Goal: Download file/media

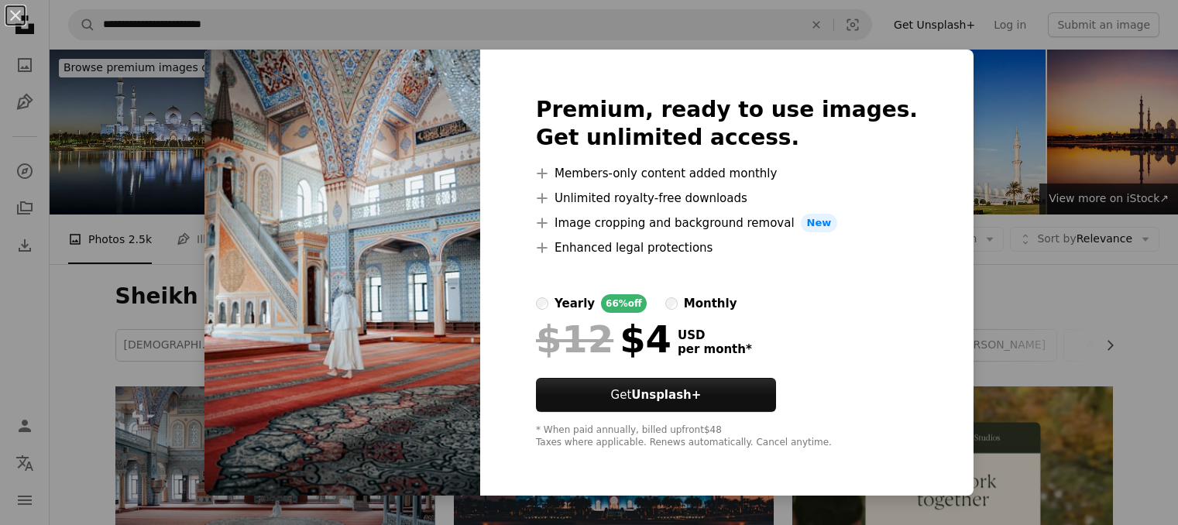
scroll to position [1548, 0]
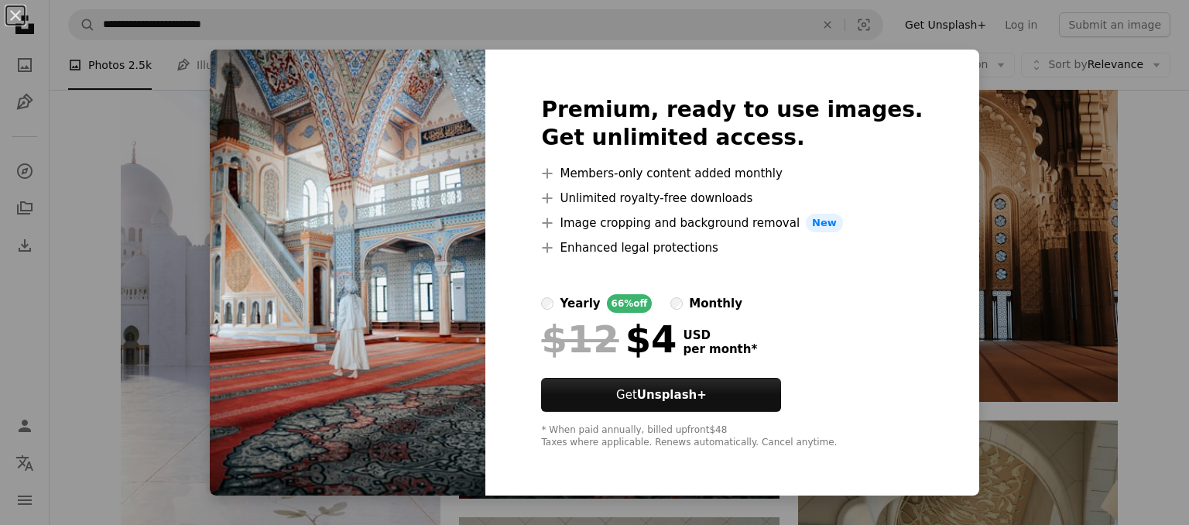
click at [228, 254] on div "An X shape Premium, ready to use images. Get unlimited access. A plus sign Memb…" at bounding box center [594, 262] width 1189 height 525
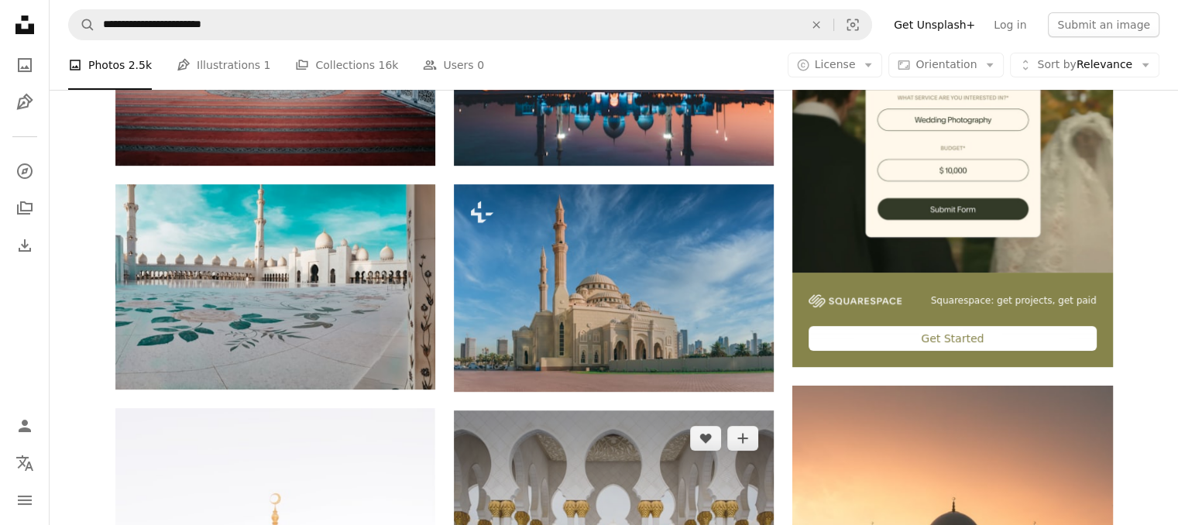
scroll to position [387, 0]
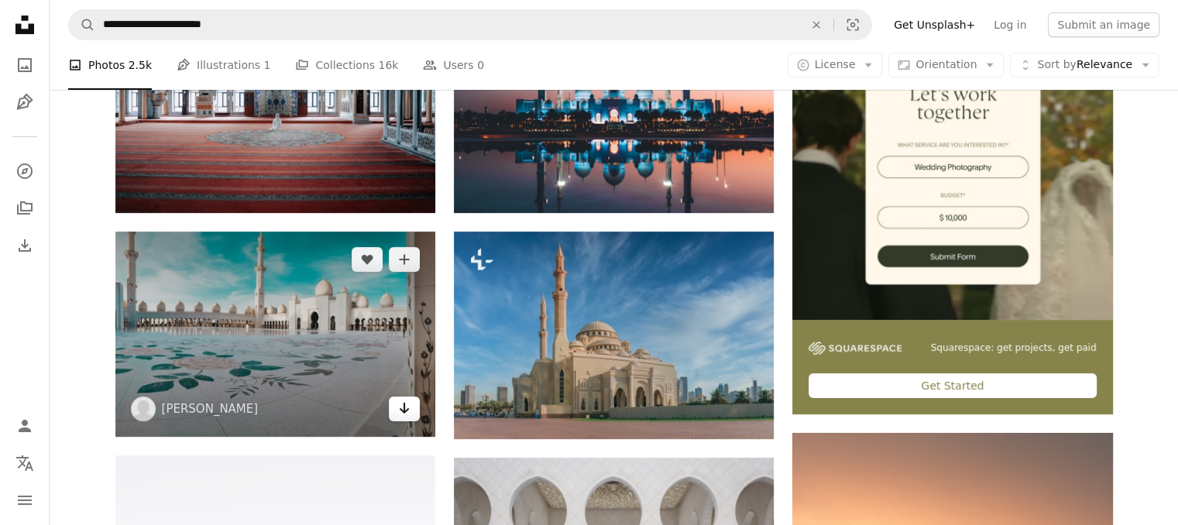
click at [398, 410] on icon "Arrow pointing down" at bounding box center [404, 408] width 12 height 19
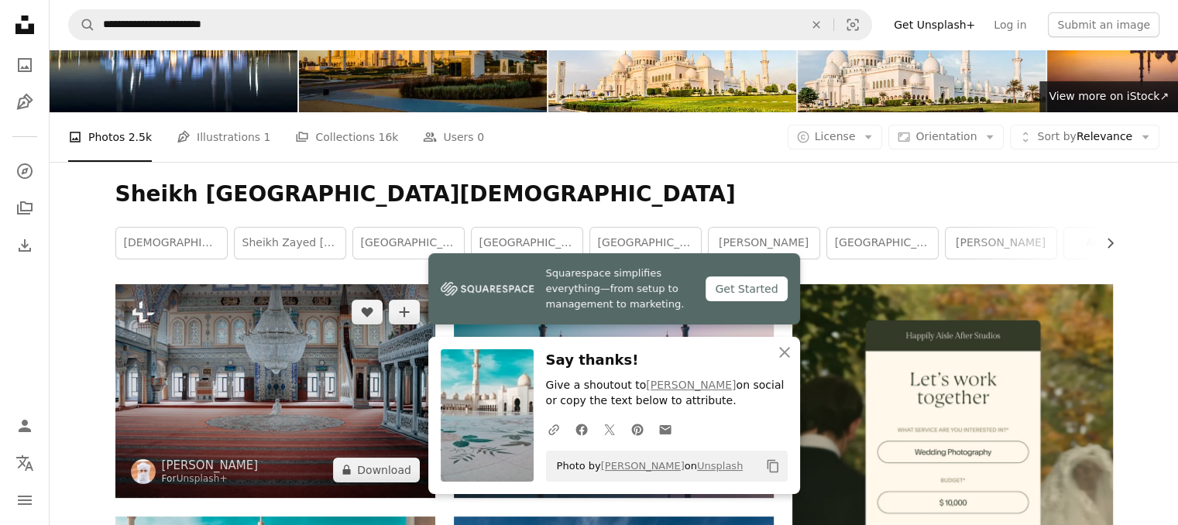
scroll to position [0, 0]
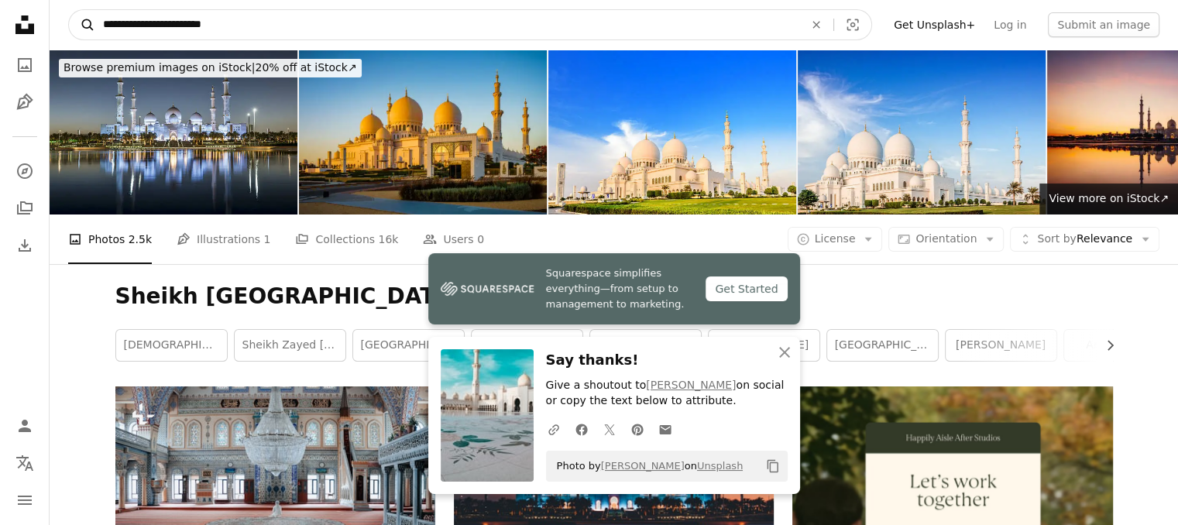
drag, startPoint x: 221, startPoint y: 30, endPoint x: 77, endPoint y: 33, distance: 143.3
click at [77, 33] on form "**********" at bounding box center [470, 24] width 804 height 31
type input "**********"
click at [69, 10] on button "A magnifying glass" at bounding box center [82, 24] width 26 height 29
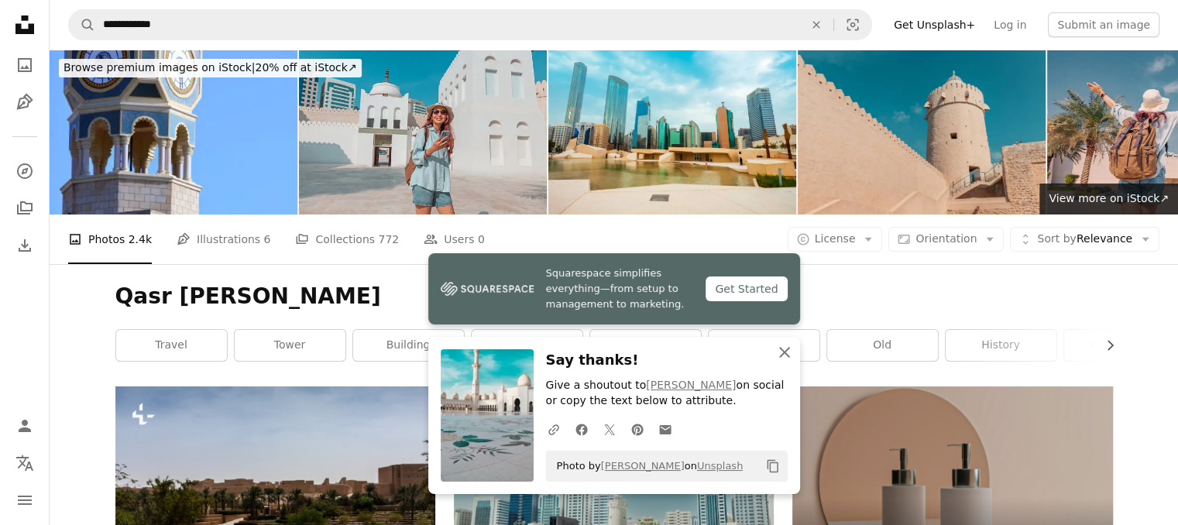
click at [786, 351] on icon "An X shape" at bounding box center [784, 352] width 19 height 19
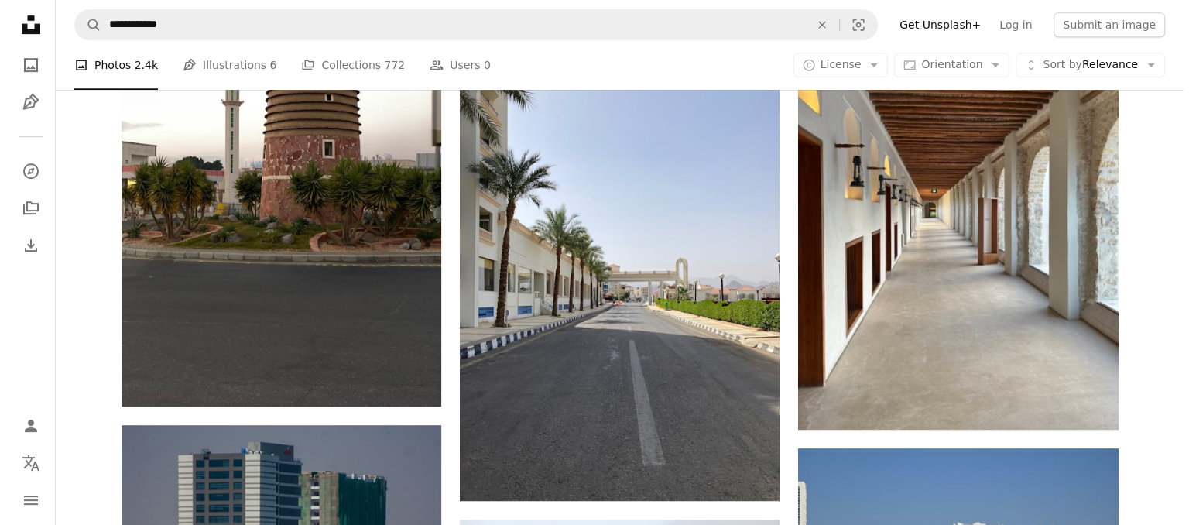
scroll to position [774, 0]
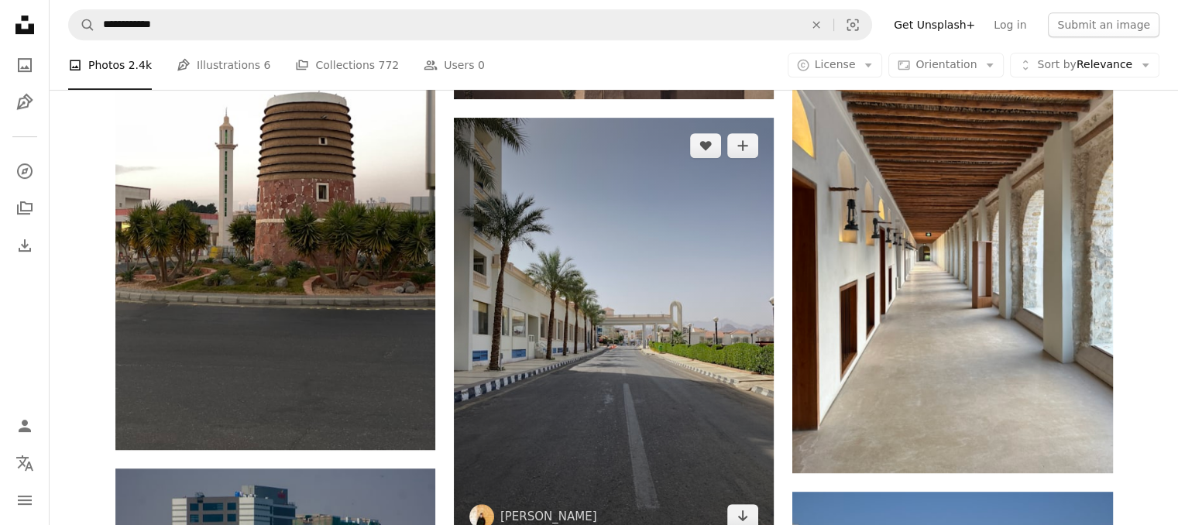
click at [596, 364] on img at bounding box center [614, 331] width 320 height 427
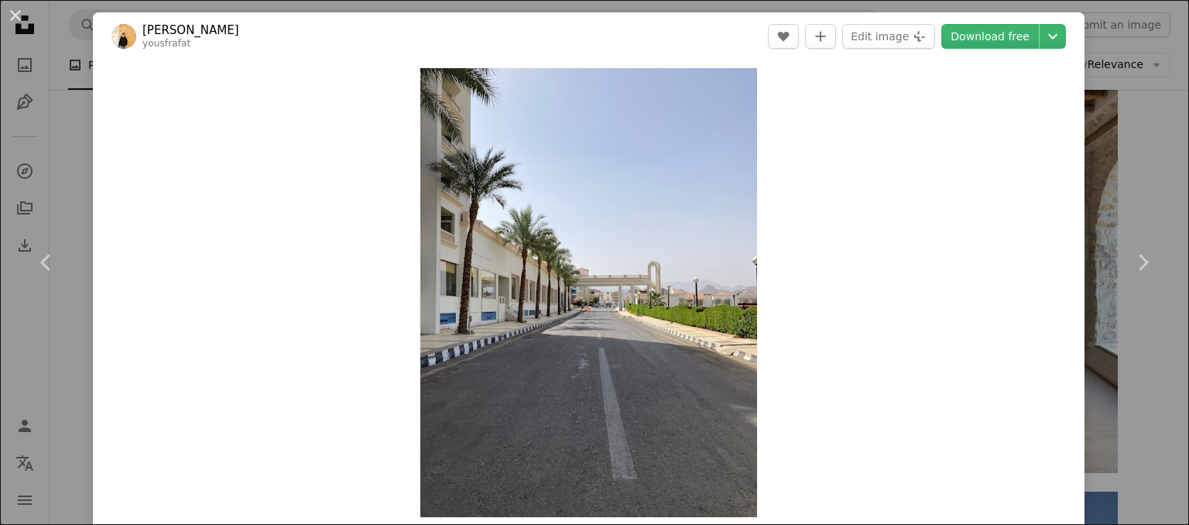
click at [78, 146] on div "An X shape Chevron left Chevron right [PERSON_NAME] yousfrafat A heart A plus s…" at bounding box center [594, 262] width 1189 height 525
